Goal: Information Seeking & Learning: Learn about a topic

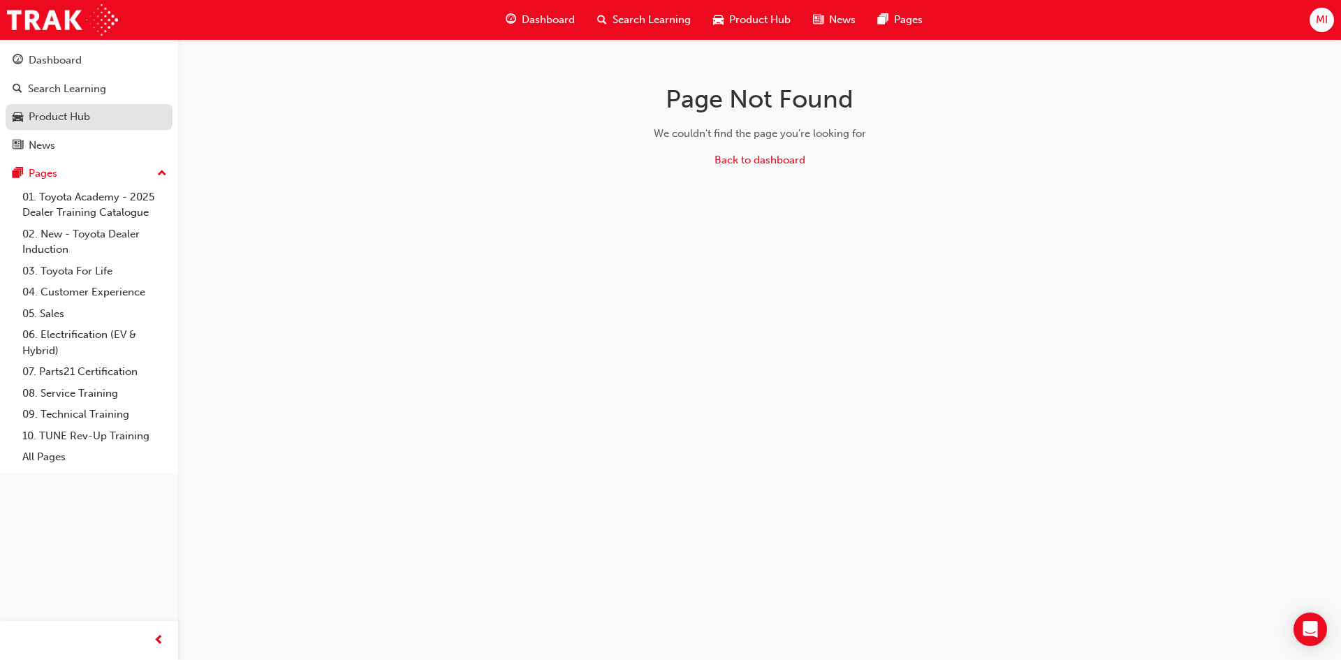
click at [54, 111] on div "Product Hub" at bounding box center [59, 117] width 61 height 16
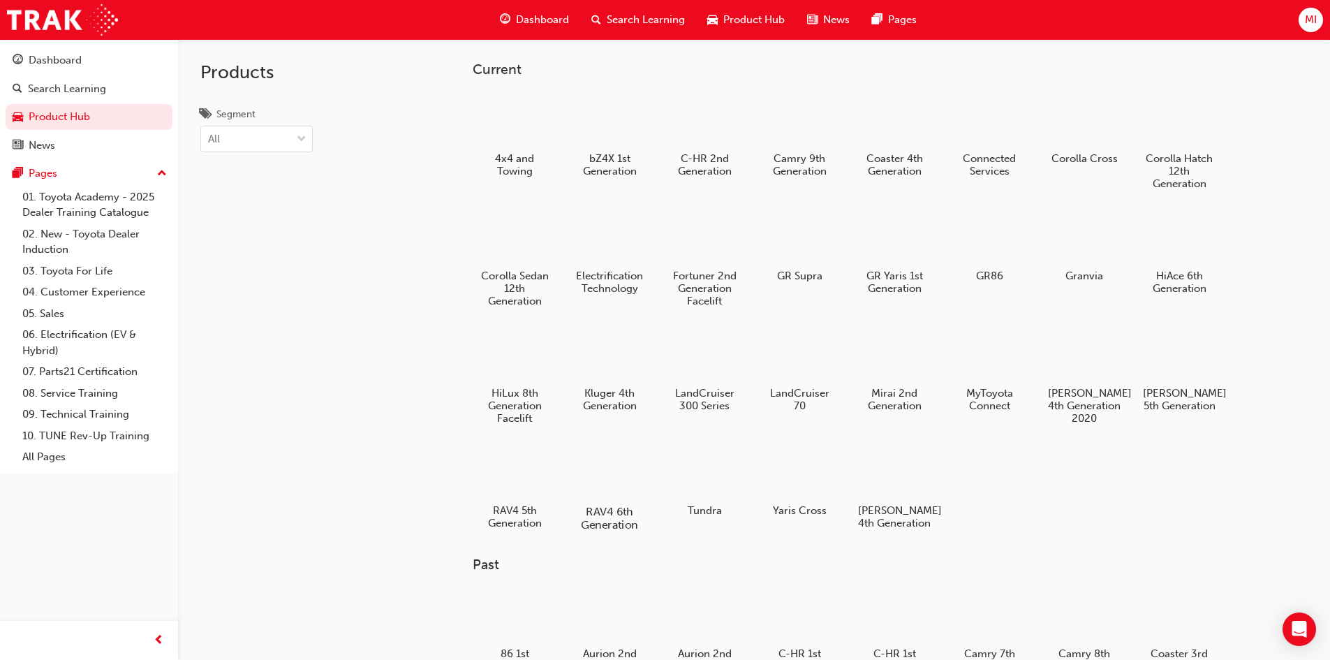
click at [598, 485] on div at bounding box center [609, 471] width 78 height 56
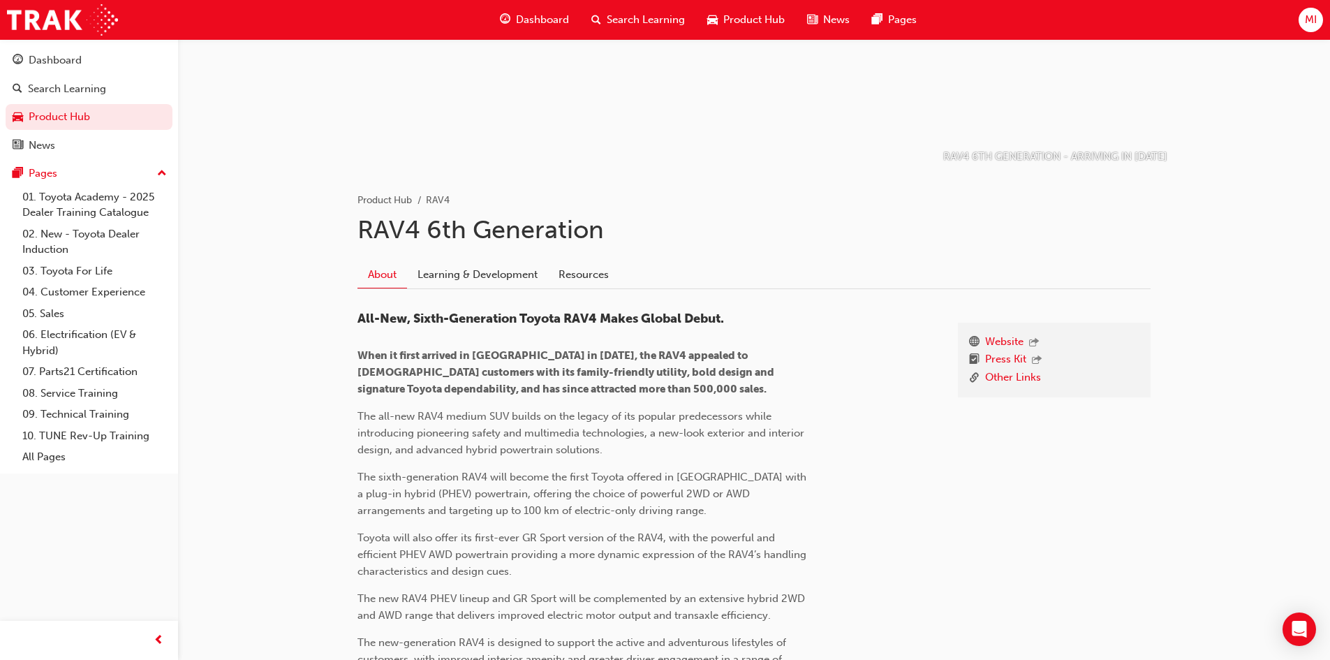
scroll to position [140, 0]
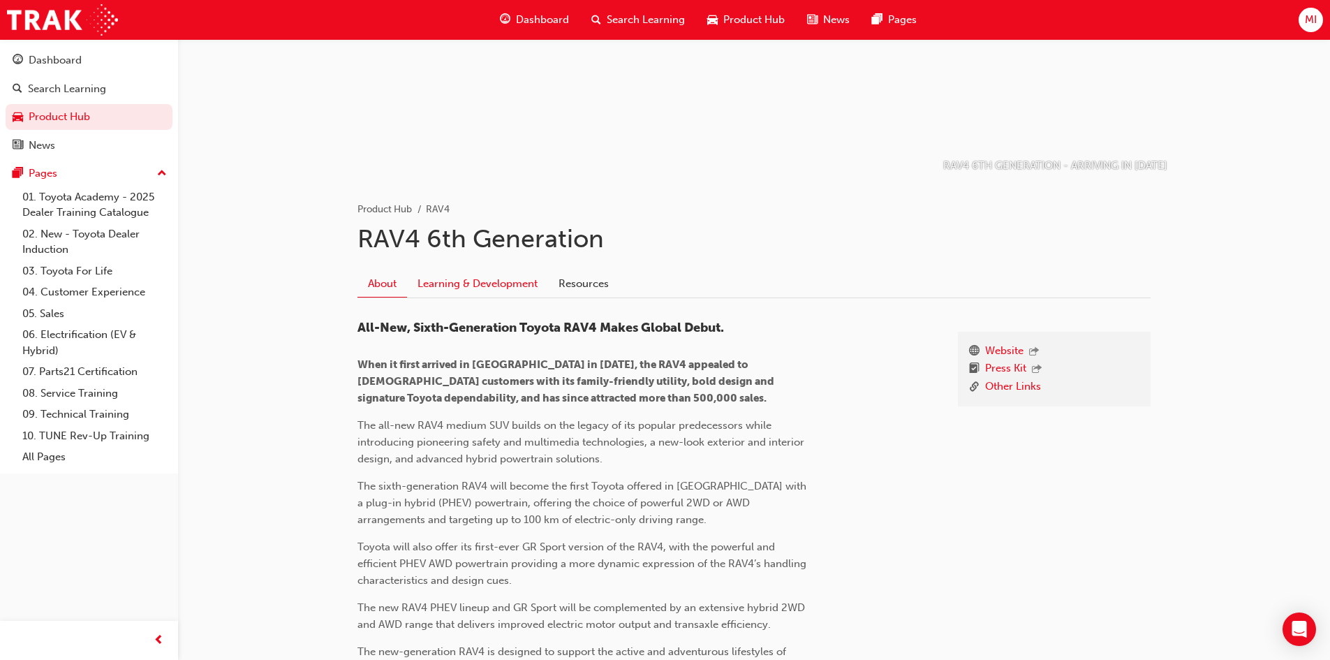
click at [496, 284] on link "Learning & Development" at bounding box center [477, 283] width 141 height 27
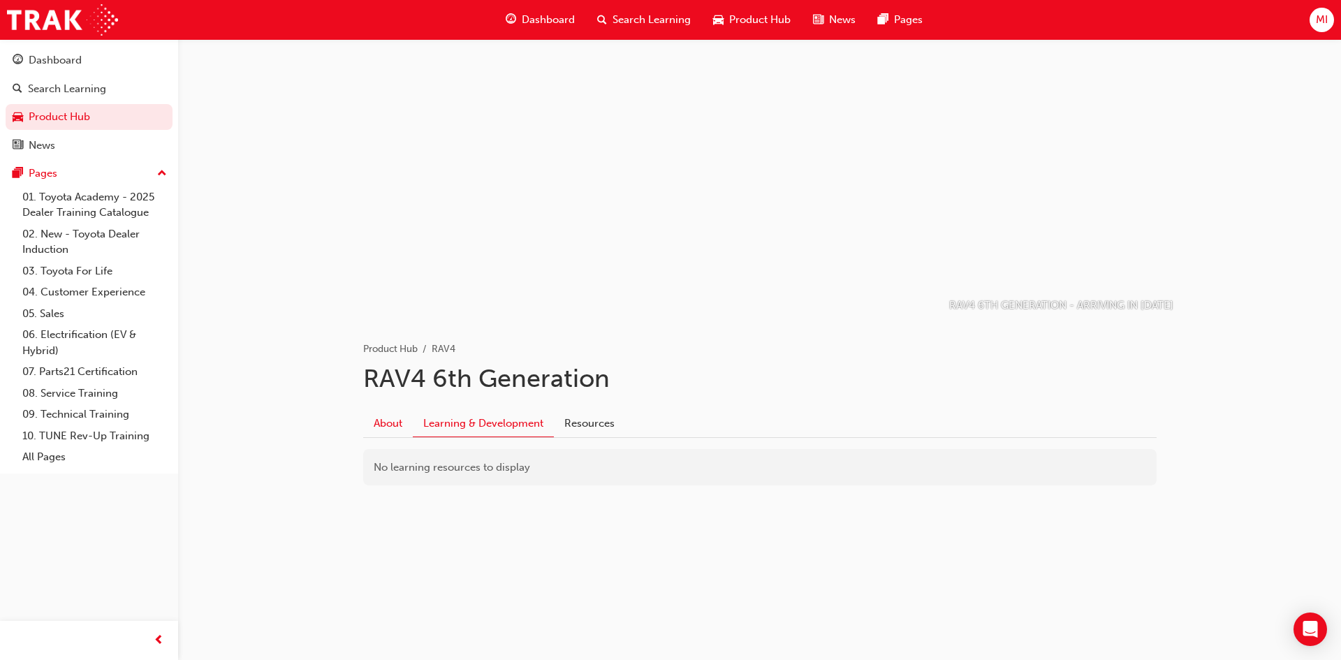
click at [378, 427] on link "About" at bounding box center [388, 423] width 50 height 27
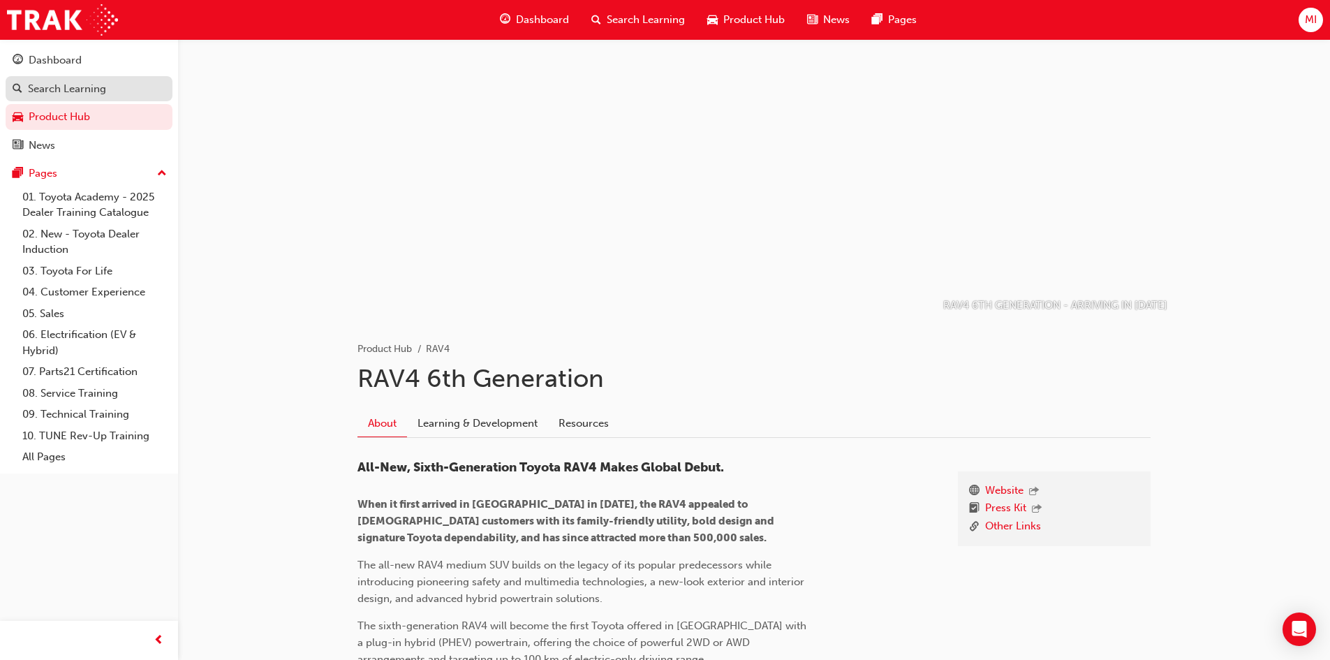
click at [36, 82] on div "Search Learning" at bounding box center [67, 89] width 78 height 16
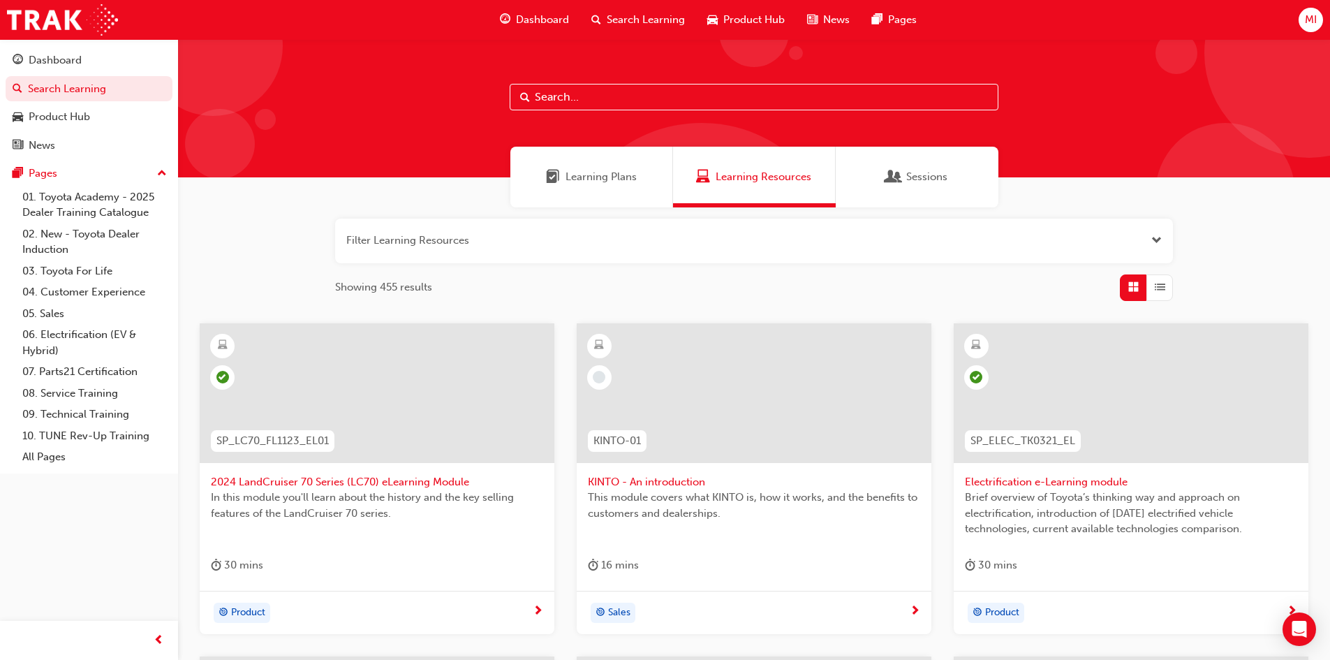
click at [612, 95] on input "text" at bounding box center [754, 97] width 489 height 27
type input "rav4"
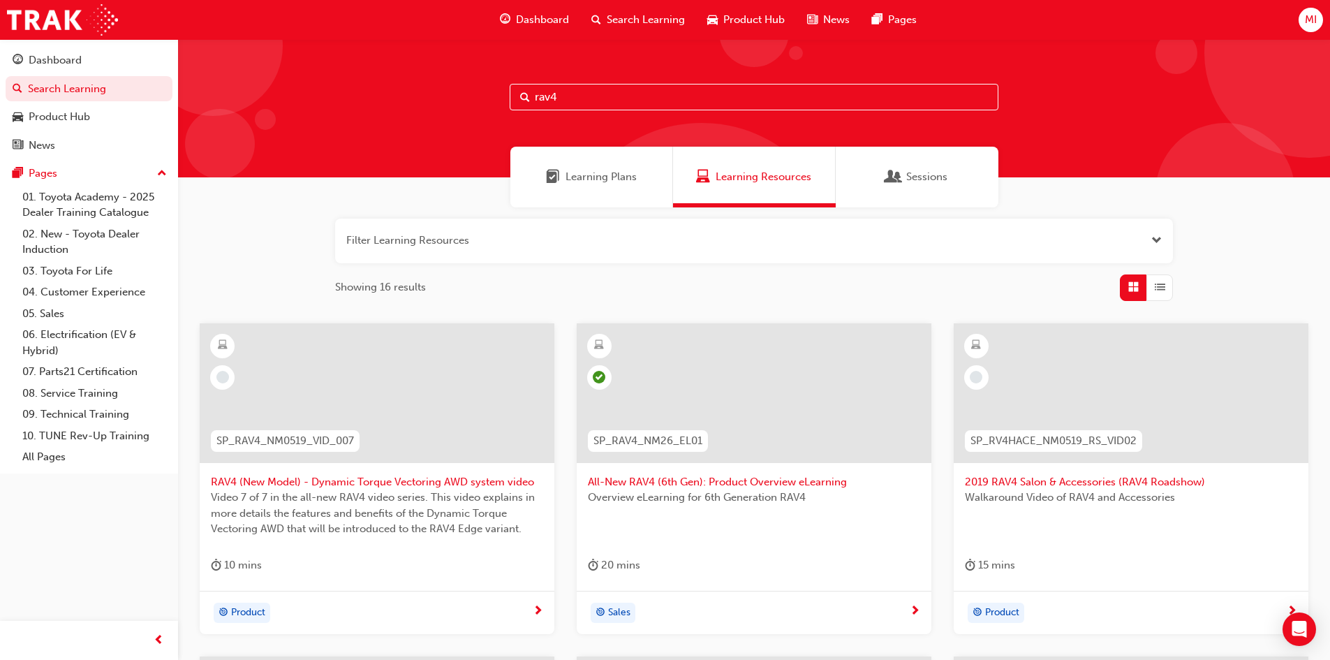
click at [709, 484] on span "All-New RAV4 (6th Gen): Product Overview eLearning" at bounding box center [754, 482] width 332 height 16
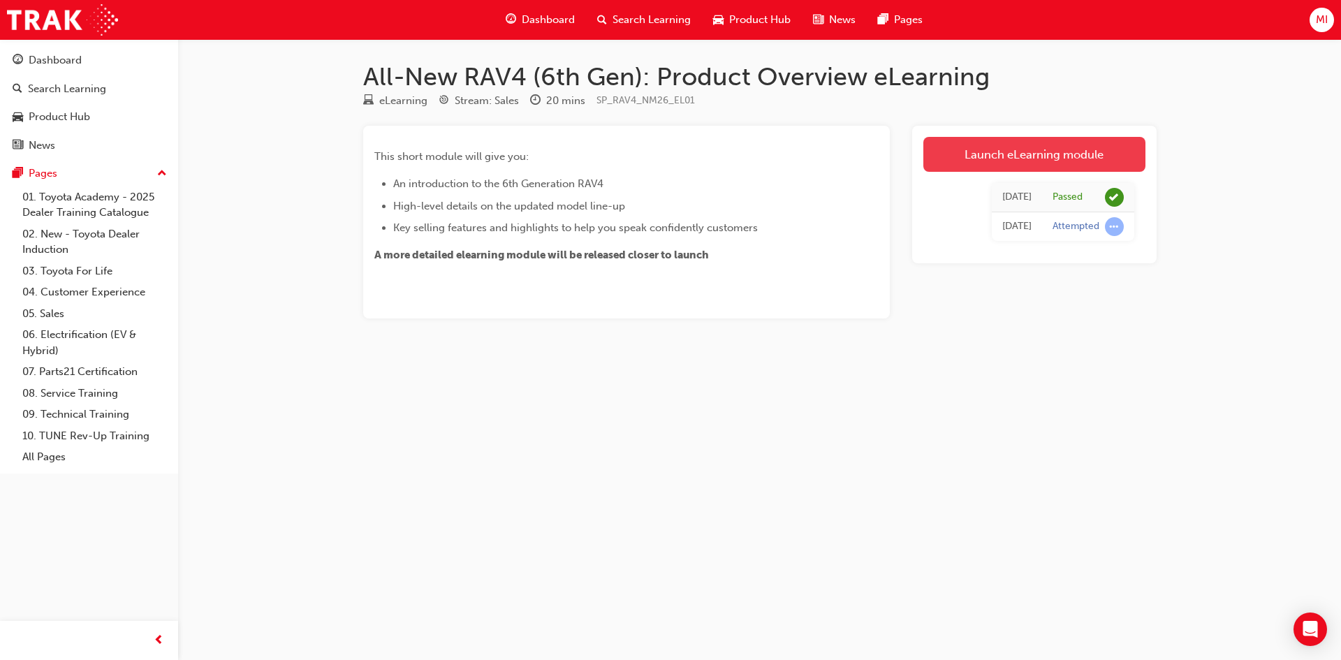
click at [1064, 147] on link "Launch eLearning module" at bounding box center [1034, 154] width 222 height 35
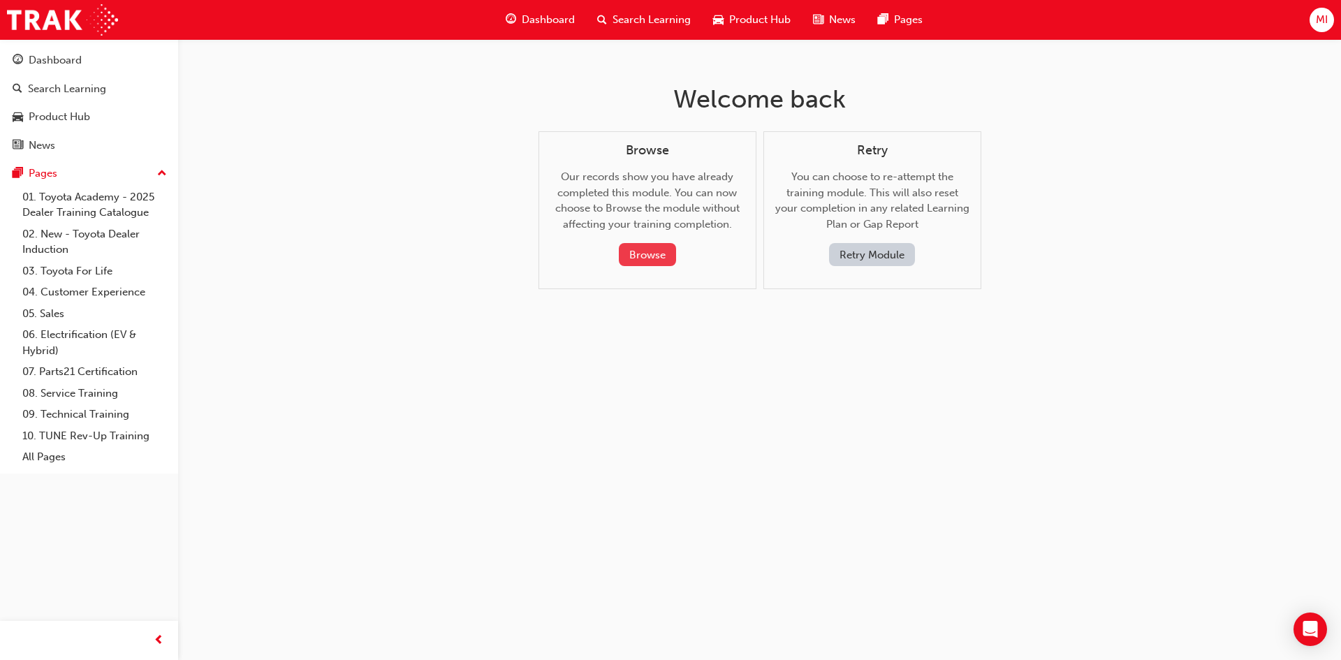
click at [661, 255] on button "Browse" at bounding box center [647, 254] width 57 height 23
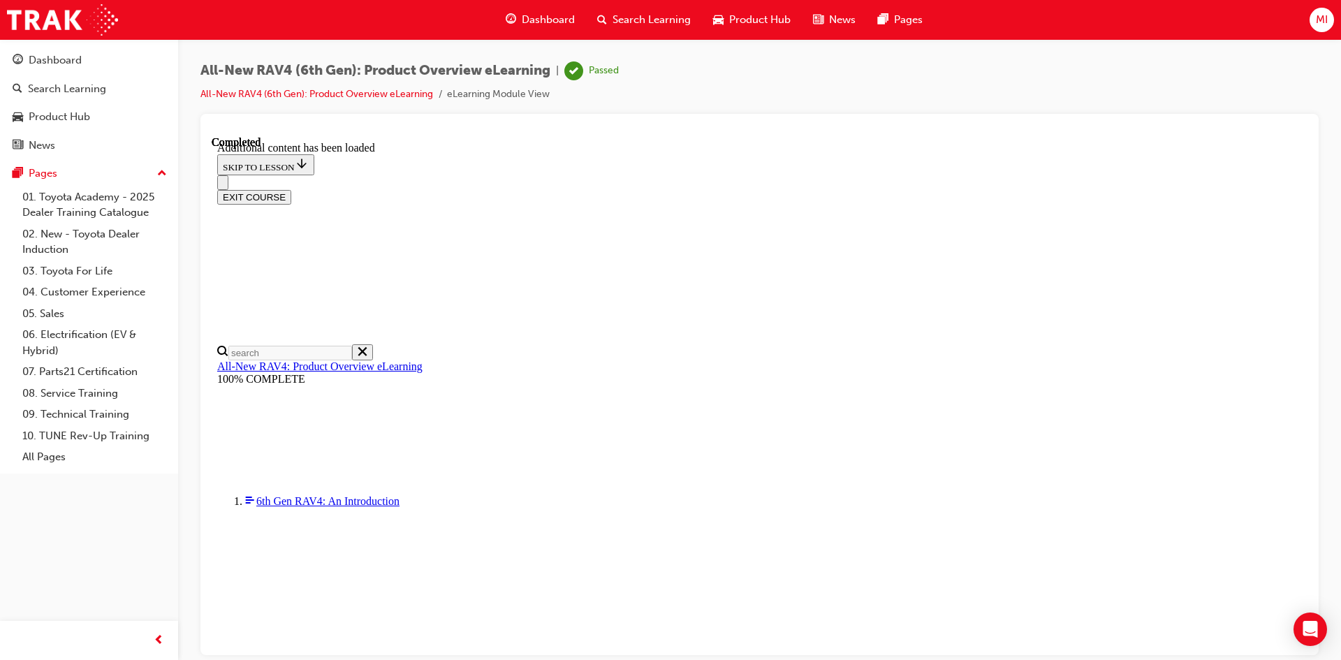
scroll to position [20, 0]
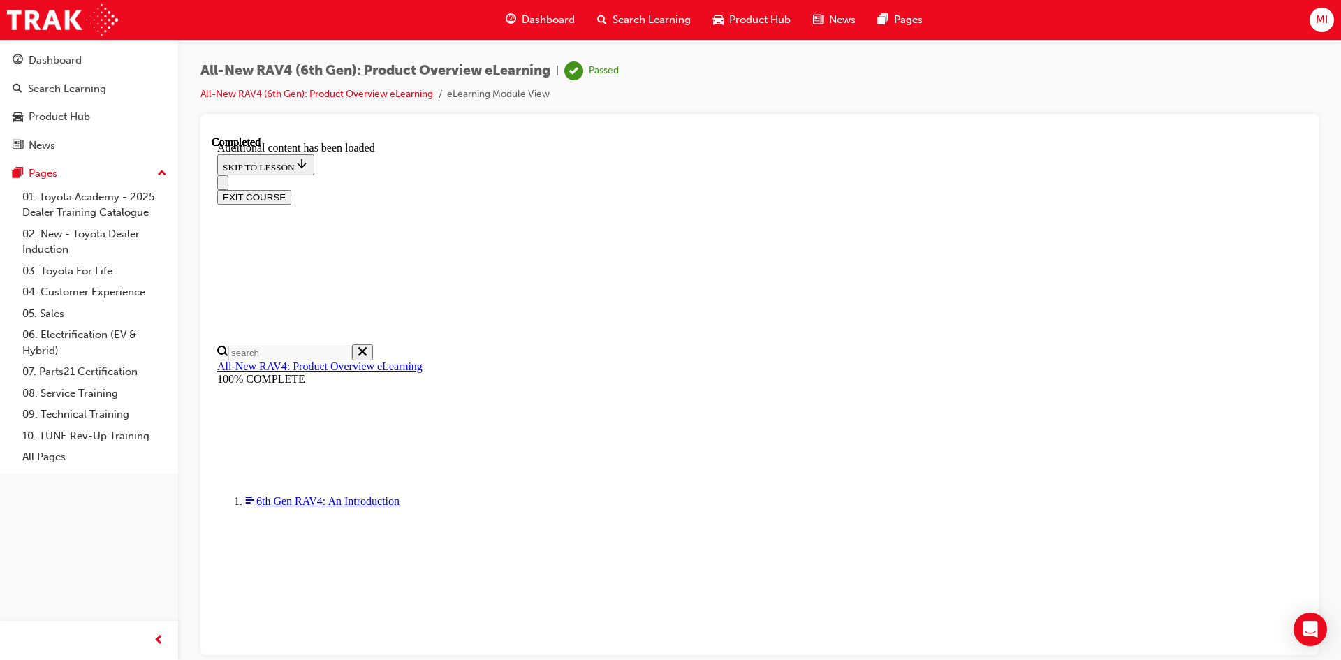
drag, startPoint x: 663, startPoint y: 477, endPoint x: 765, endPoint y: 493, distance: 103.2
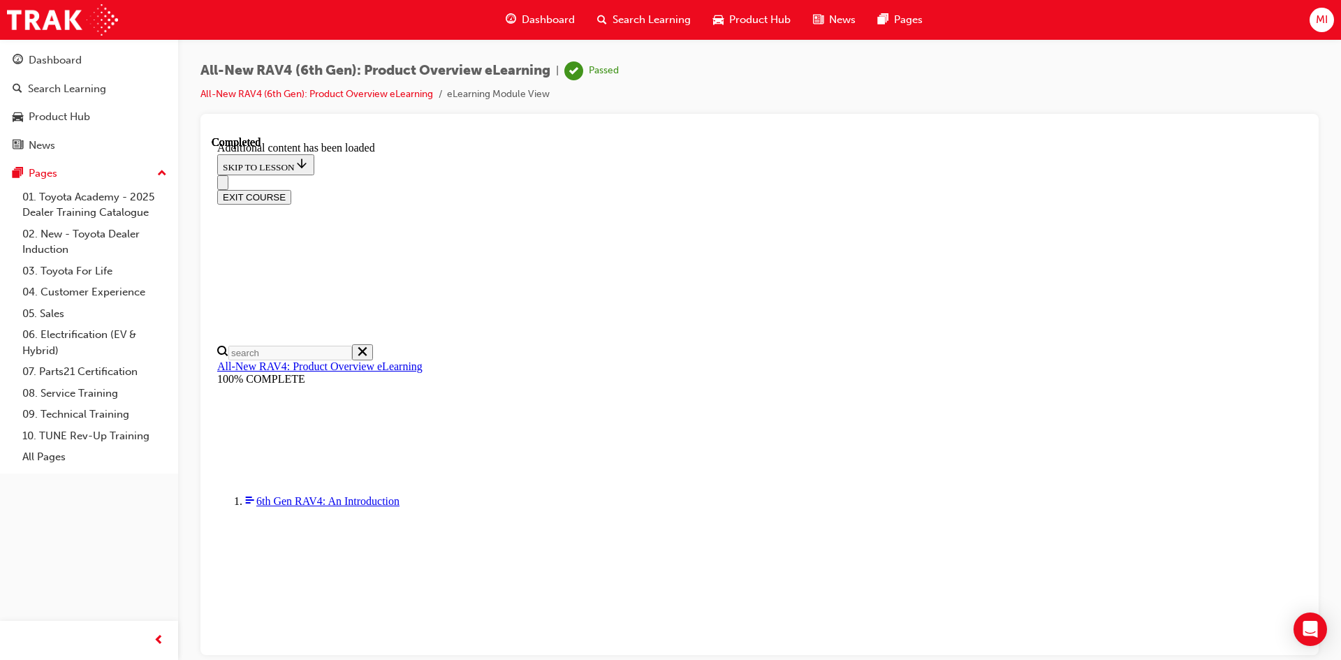
drag, startPoint x: 751, startPoint y: 469, endPoint x: 630, endPoint y: 467, distance: 121.5
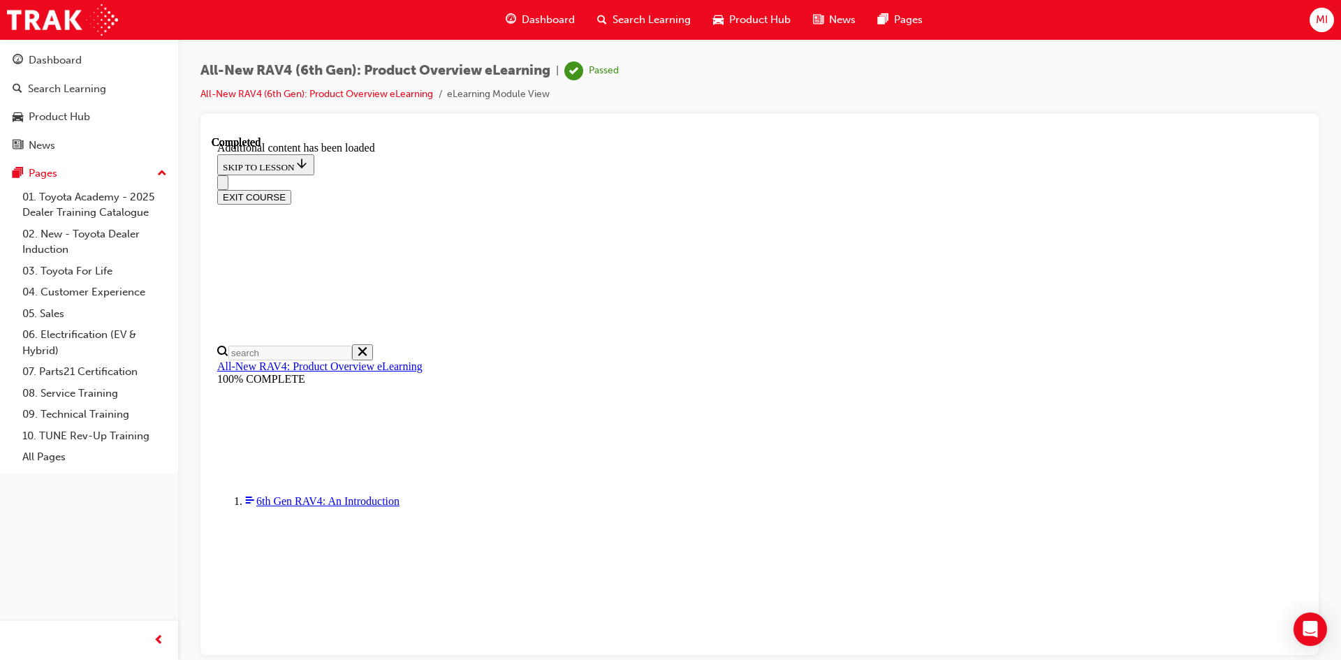
drag, startPoint x: 639, startPoint y: 377, endPoint x: 776, endPoint y: 371, distance: 137.0
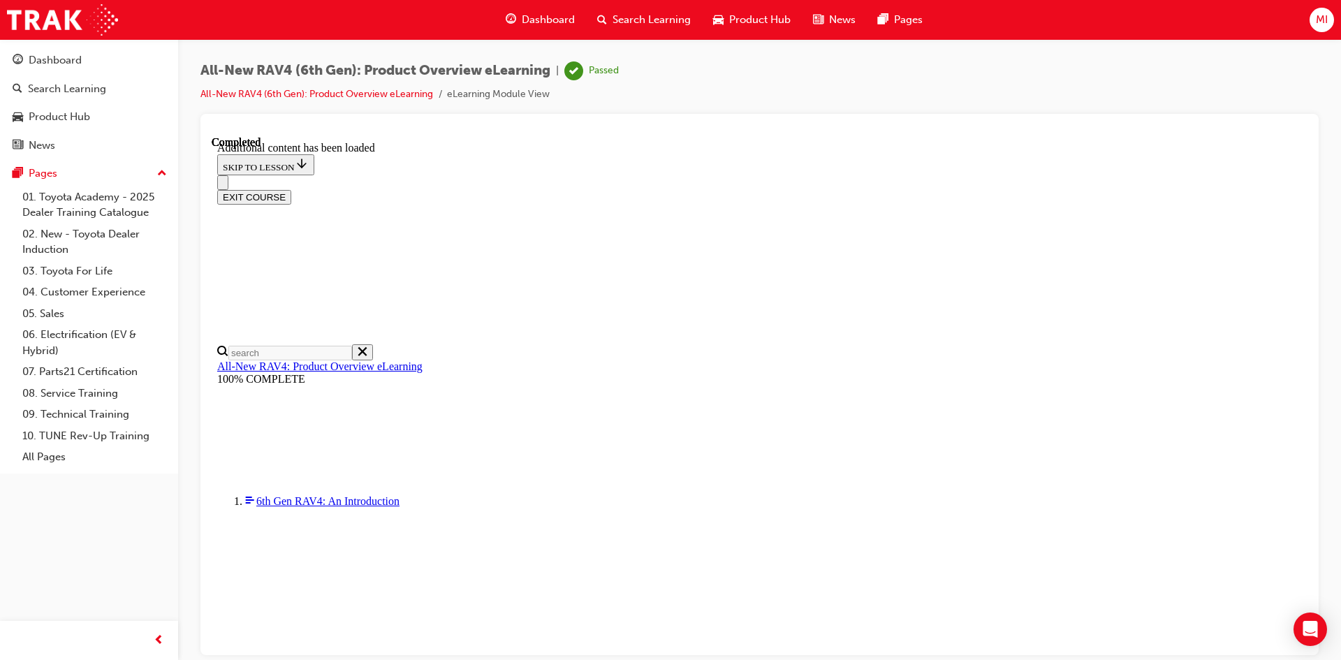
scroll to position [0, 0]
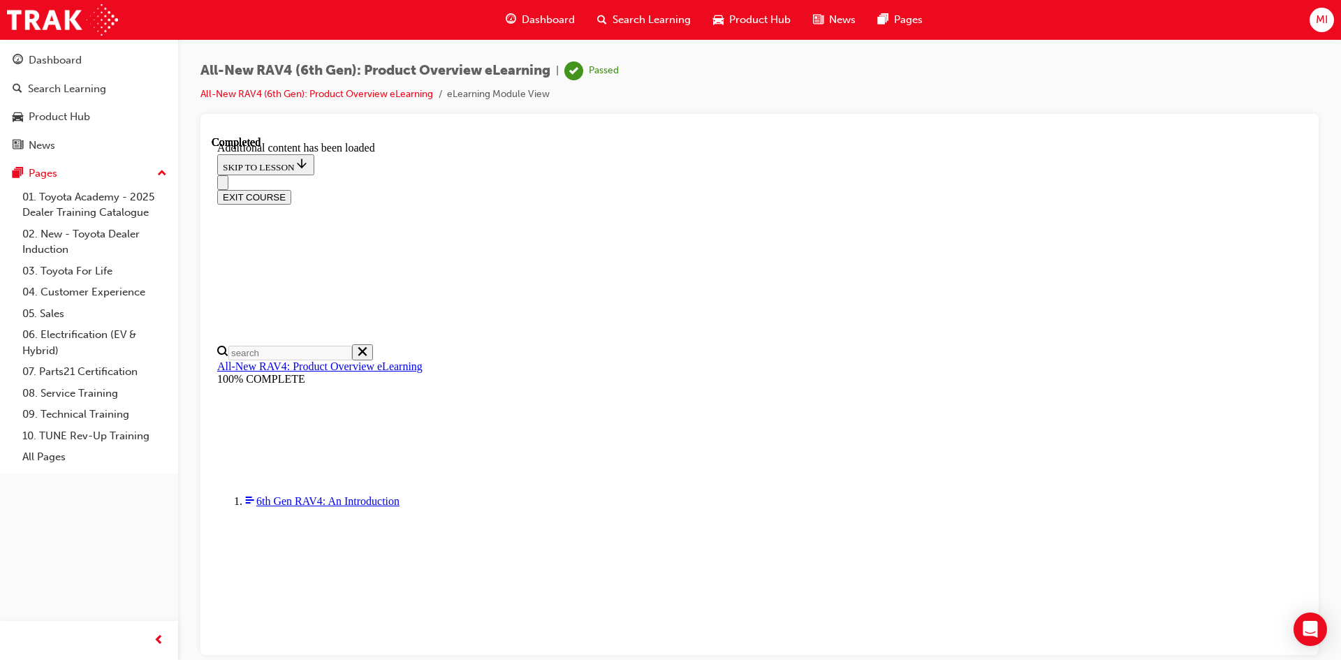
drag, startPoint x: 635, startPoint y: 277, endPoint x: 812, endPoint y: 283, distance: 177.5
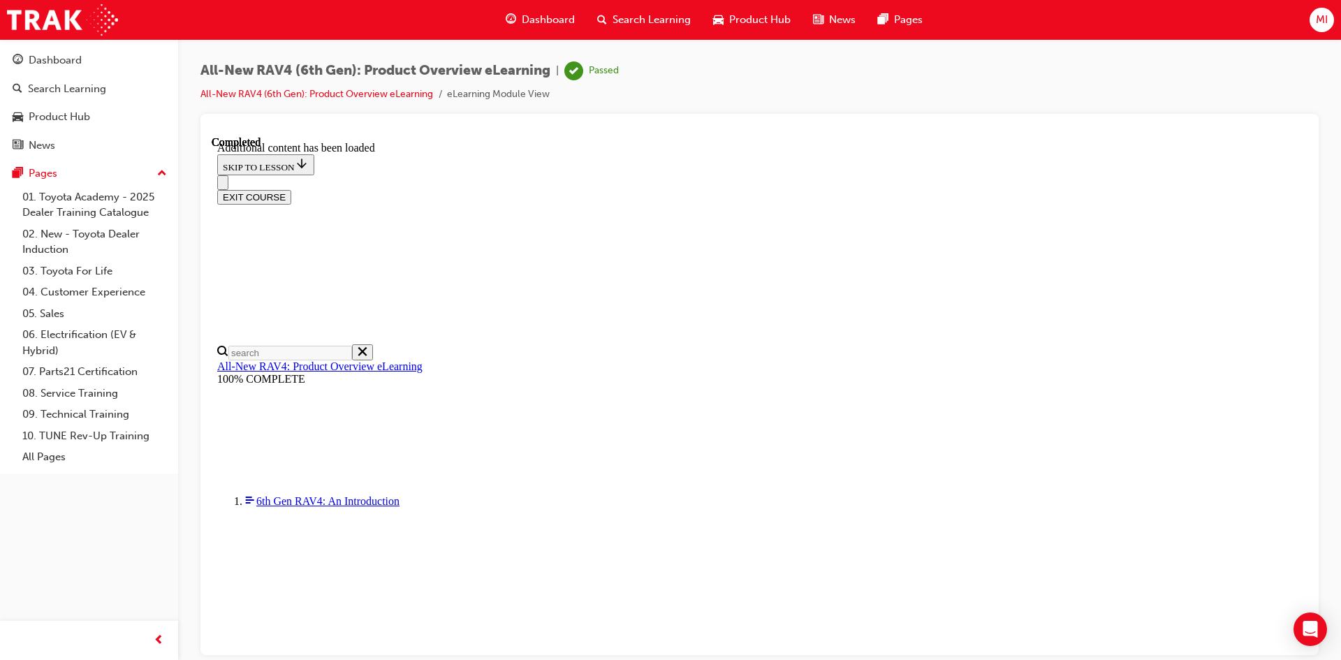
drag, startPoint x: 754, startPoint y: 302, endPoint x: 626, endPoint y: 297, distance: 128.6
